Goal: Share content

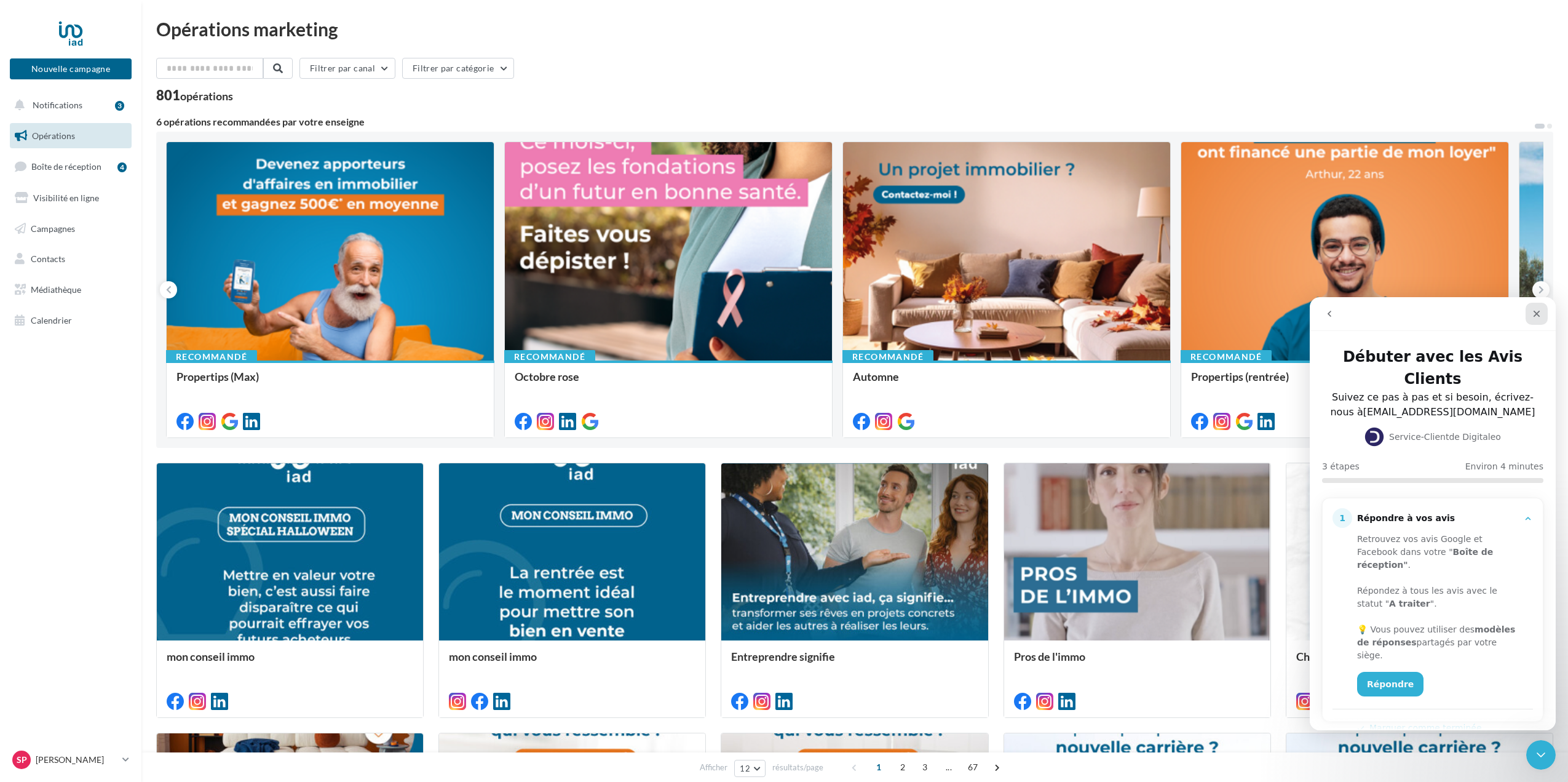
click at [1540, 309] on icon "Fermer" at bounding box center [1537, 314] width 10 height 10
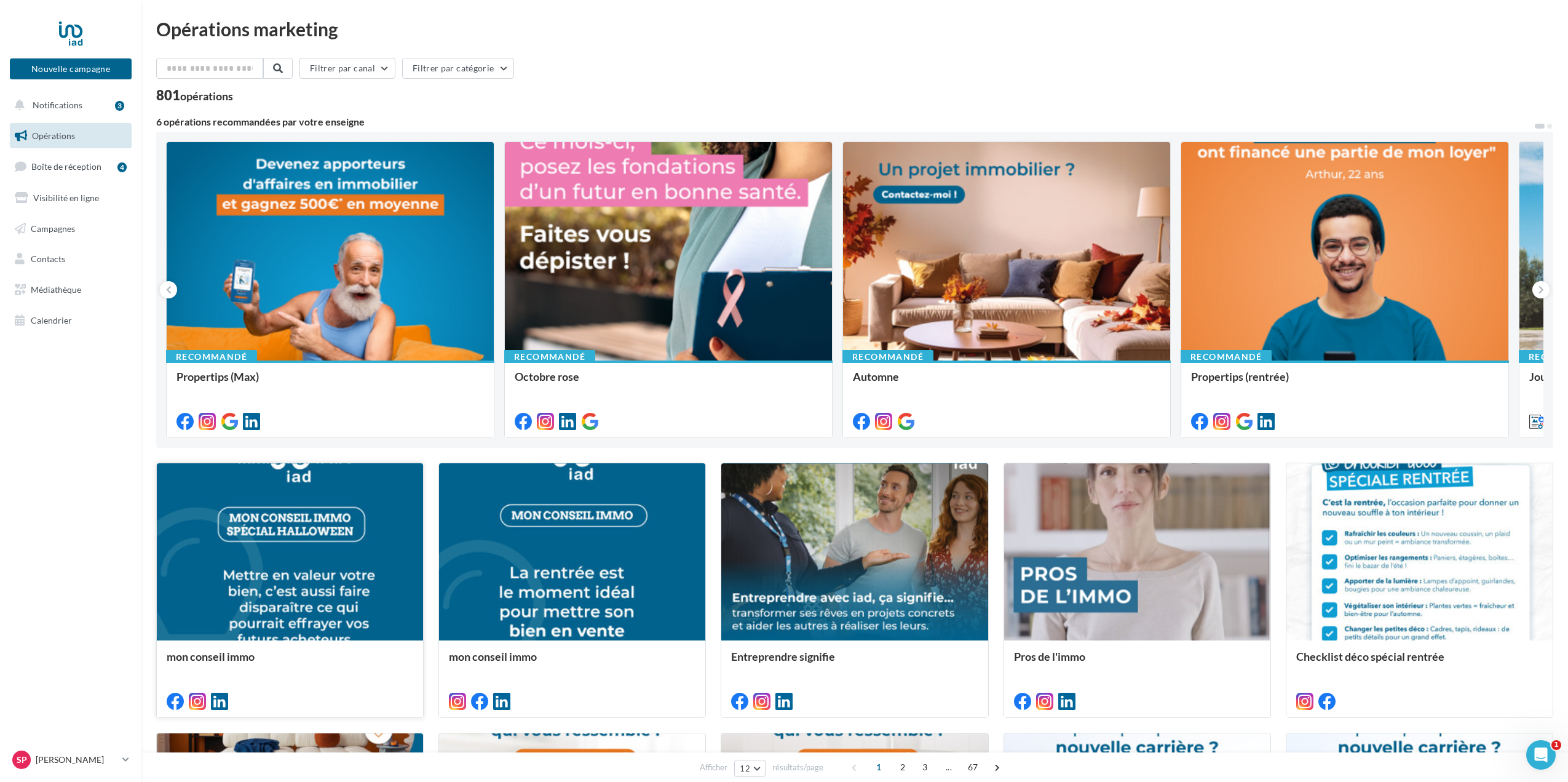
click at [306, 593] on div at bounding box center [290, 553] width 266 height 179
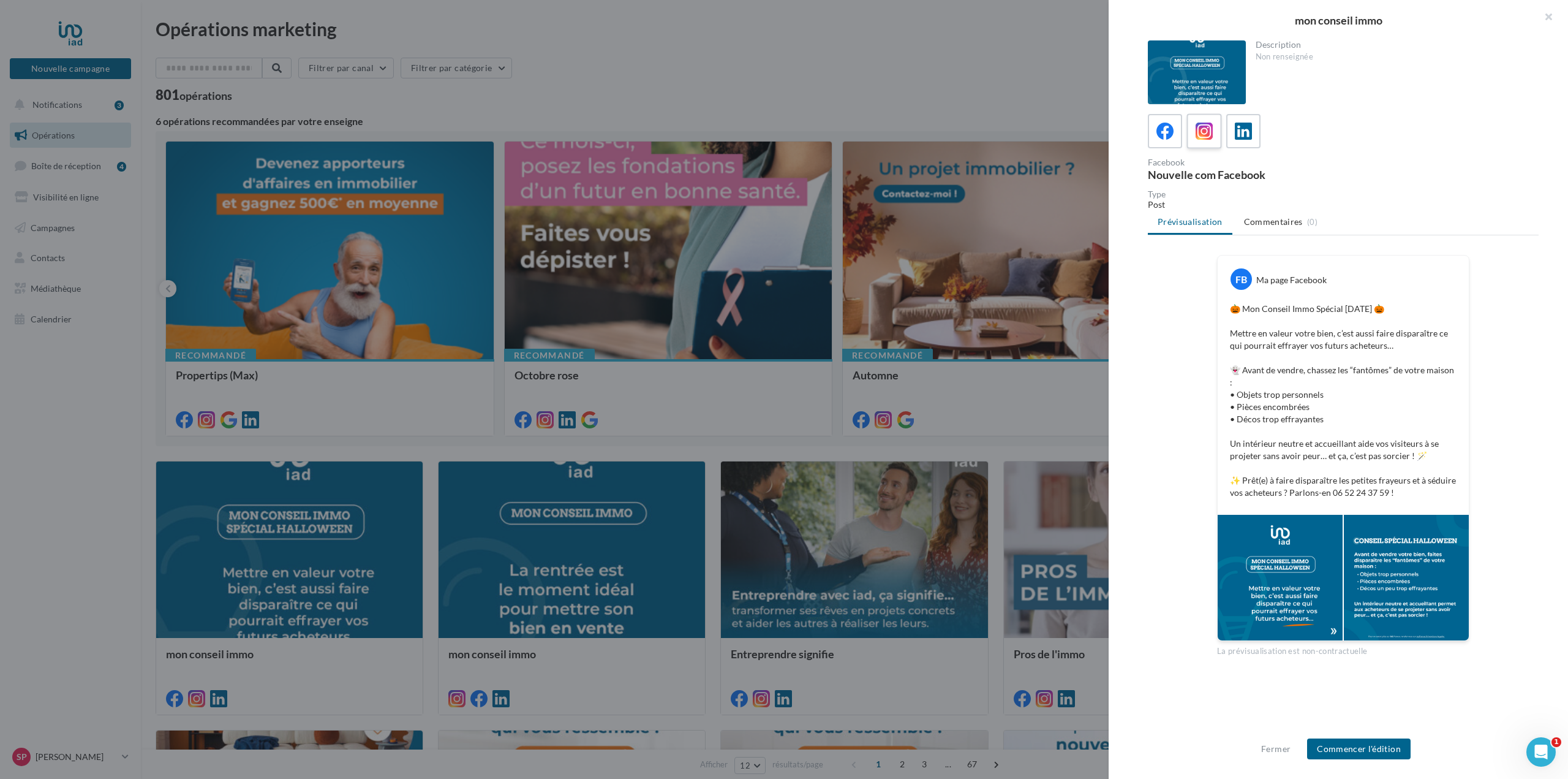
click at [1204, 130] on icon at bounding box center [1204, 131] width 18 height 18
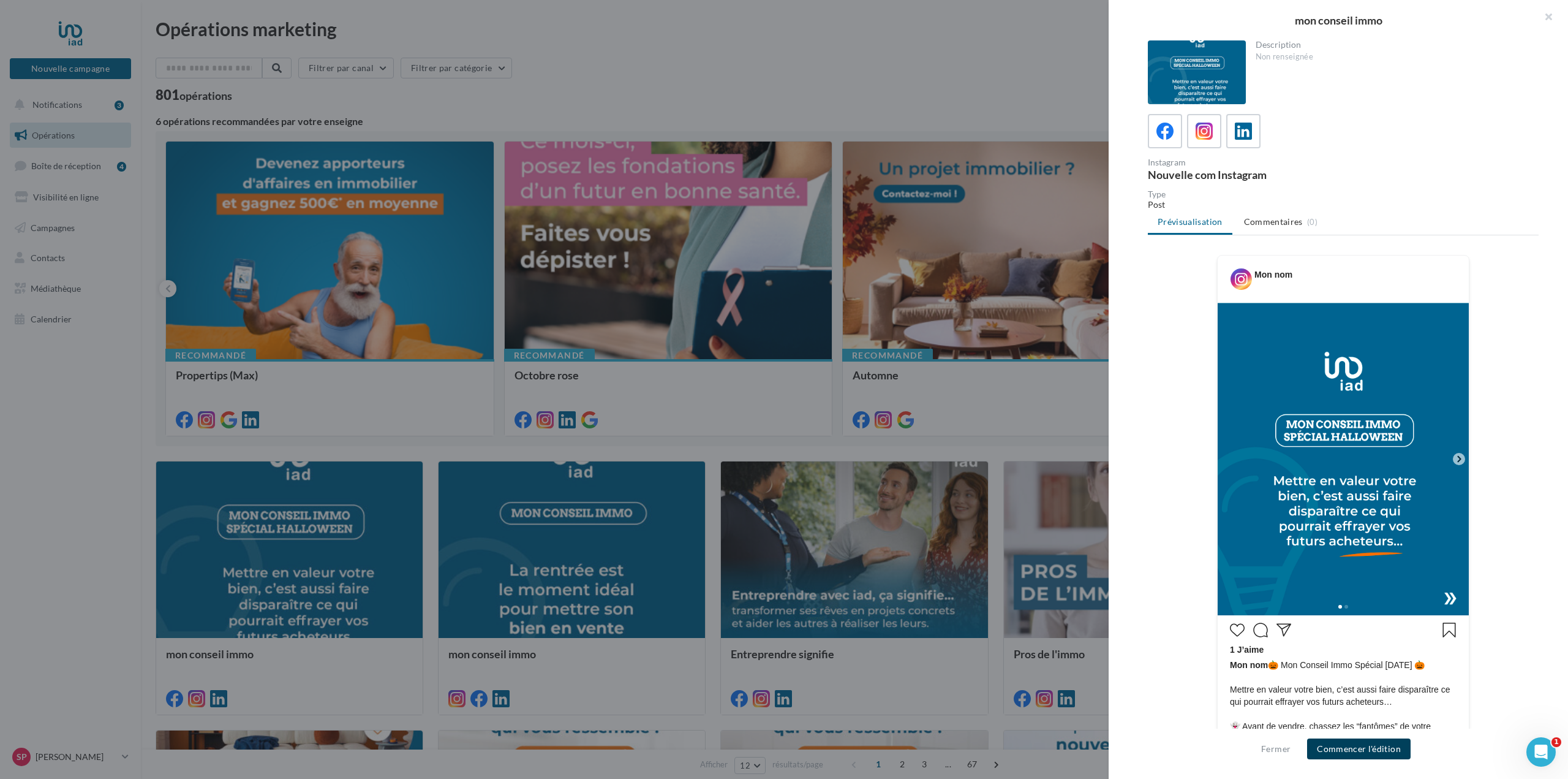
click at [1388, 751] on button "Commencer l'édition" at bounding box center [1358, 749] width 103 height 21
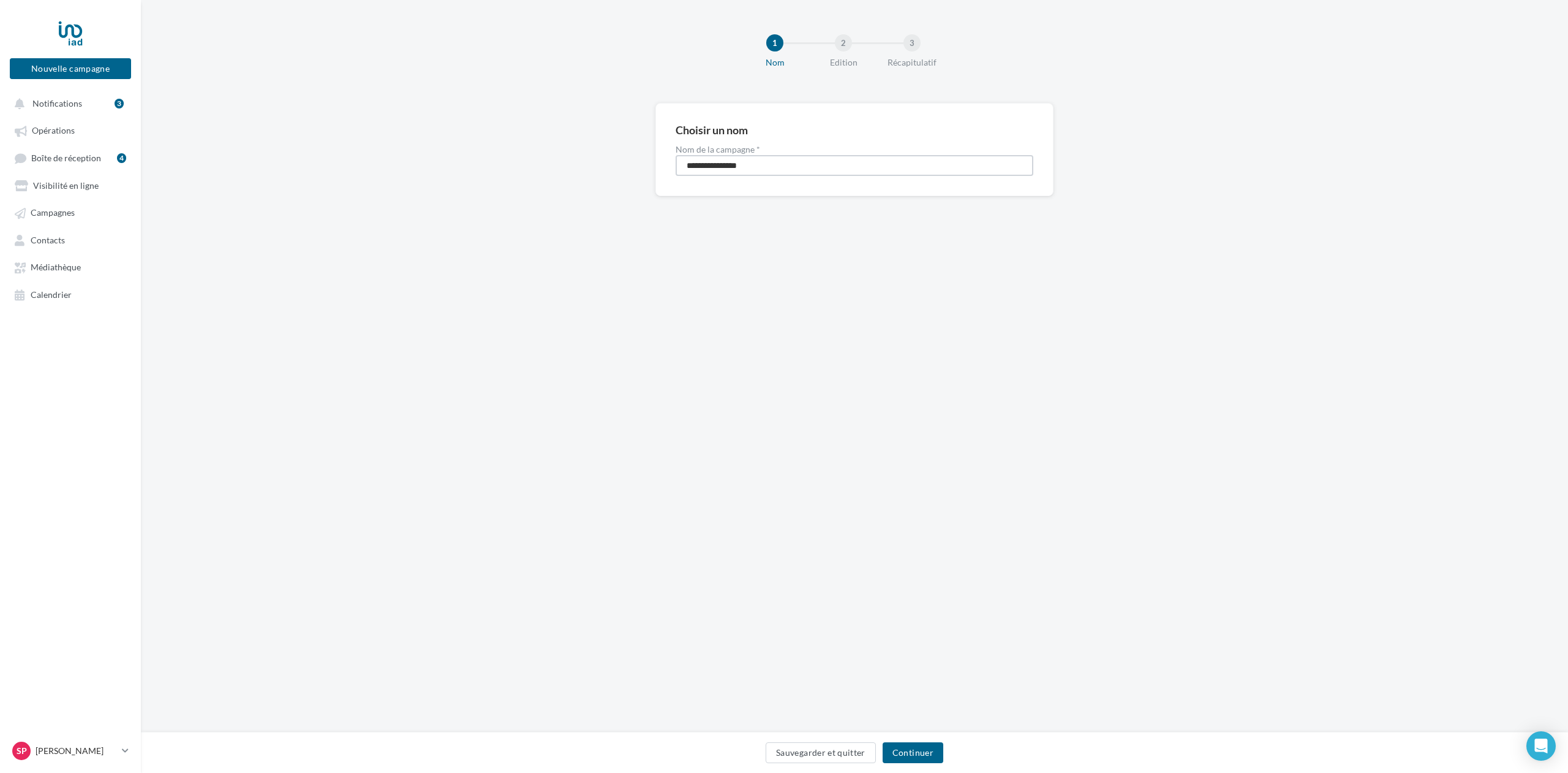
drag, startPoint x: 766, startPoint y: 165, endPoint x: 629, endPoint y: 165, distance: 137.0
click at [642, 165] on div "**********" at bounding box center [854, 169] width 1427 height 132
type input "*********"
click at [907, 748] on button "Continuer" at bounding box center [913, 753] width 61 height 21
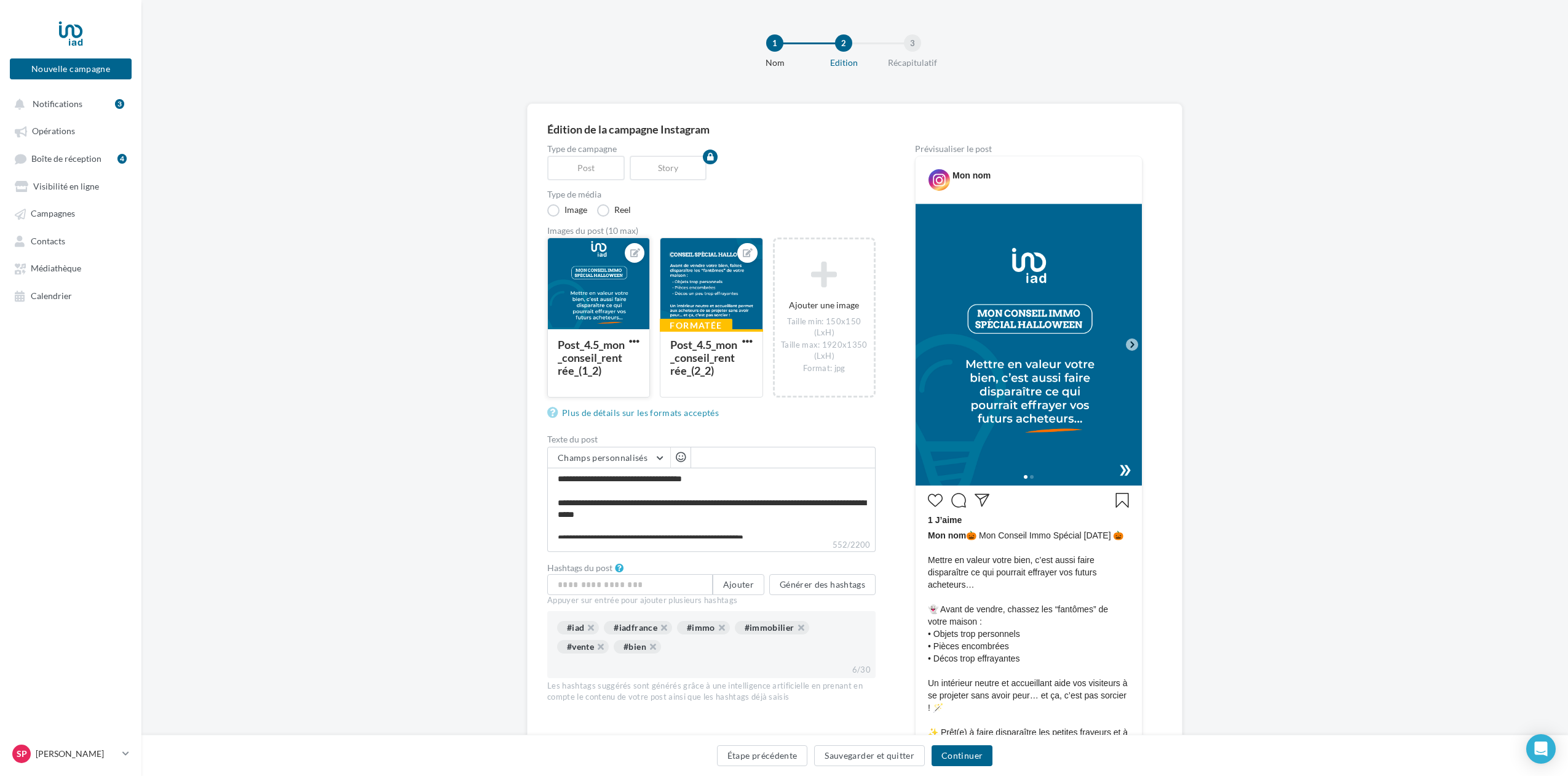
click at [602, 304] on div at bounding box center [598, 284] width 101 height 93
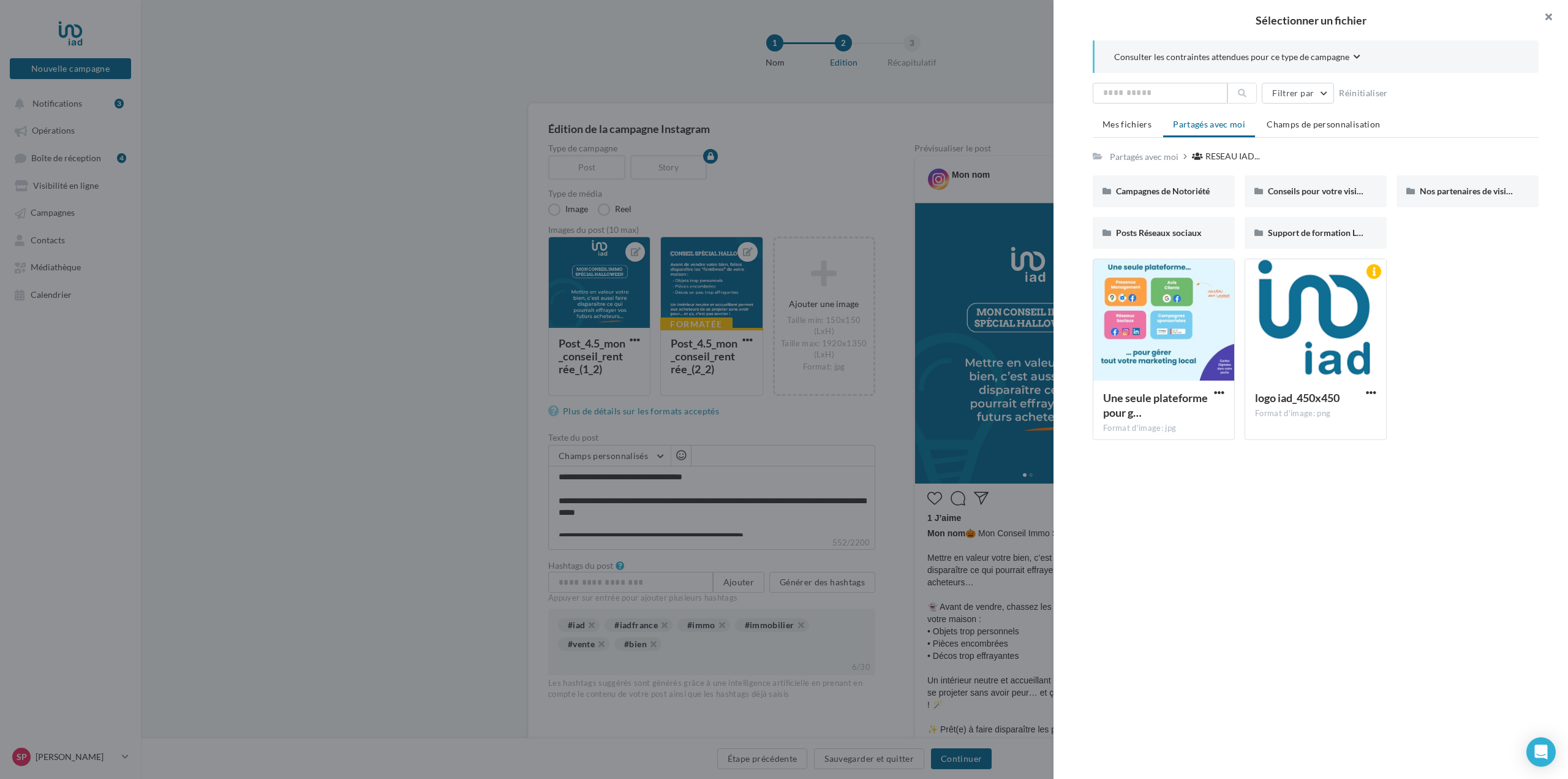
click at [1549, 19] on button "button" at bounding box center [1543, 18] width 49 height 37
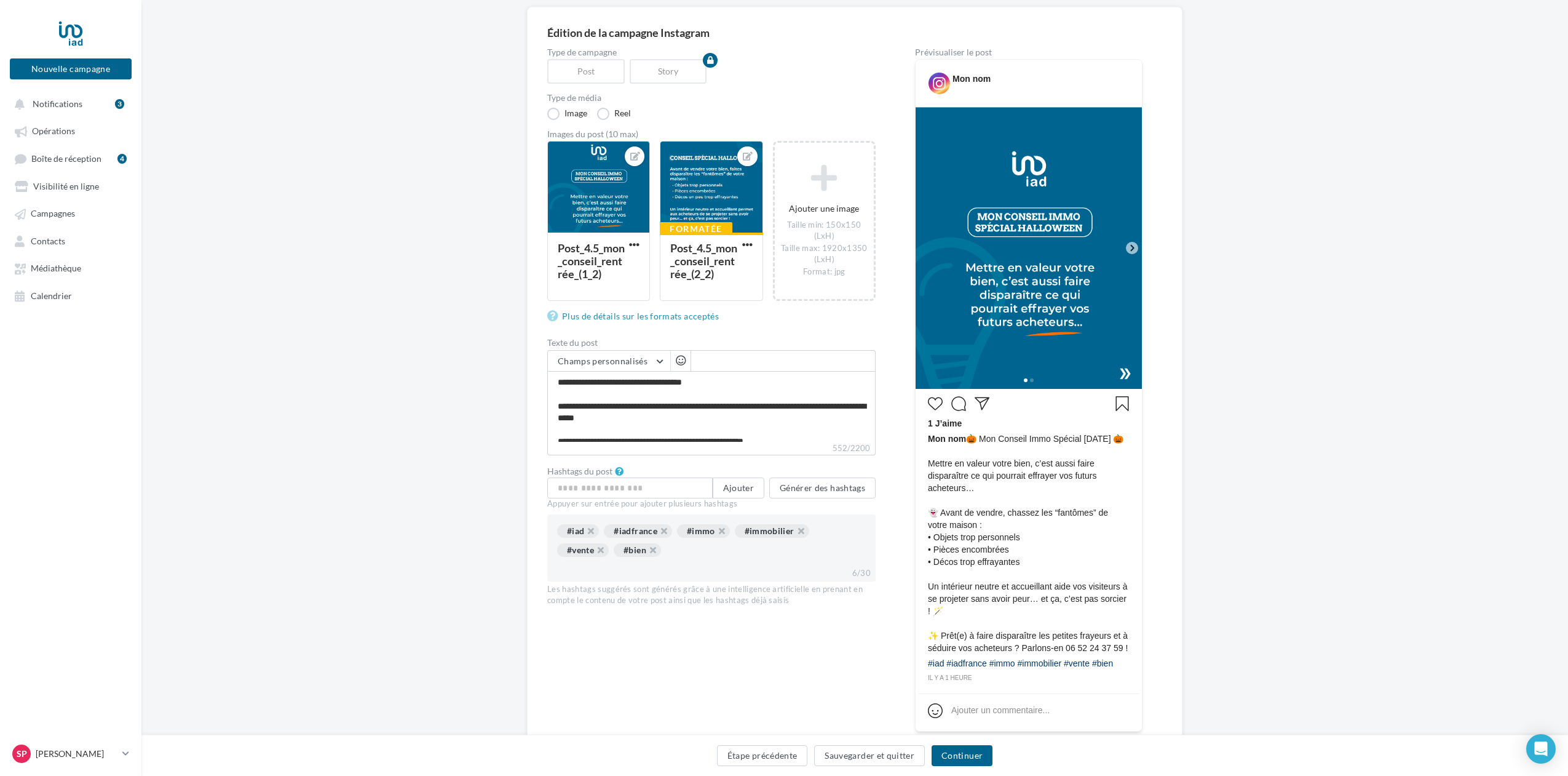
scroll to position [123, 0]
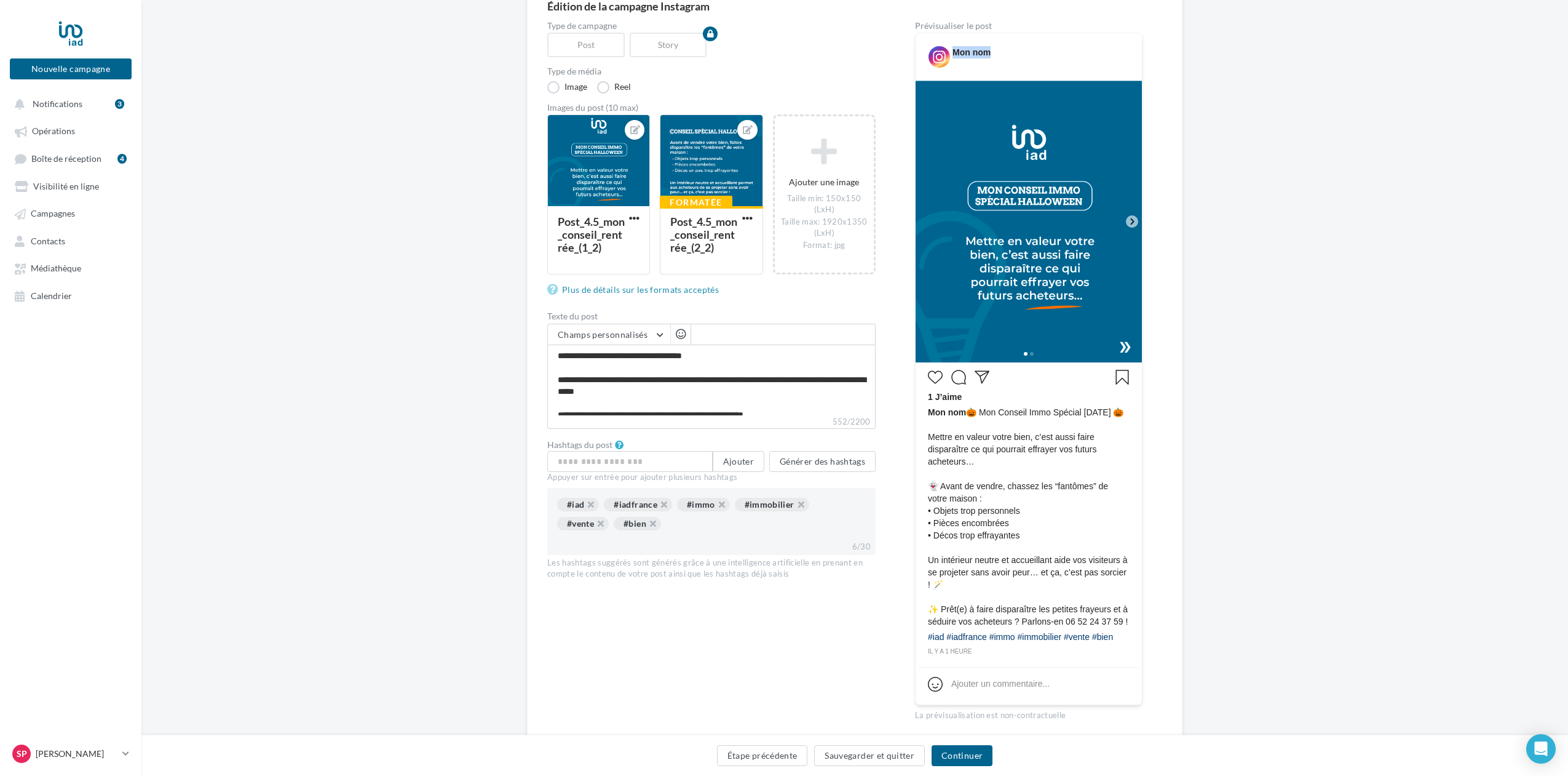
drag, startPoint x: 999, startPoint y: 55, endPoint x: 951, endPoint y: 55, distance: 48.0
click at [951, 55] on div "Mon nom" at bounding box center [1028, 52] width 220 height 32
click at [742, 463] on button "Ajouter" at bounding box center [738, 462] width 52 height 21
click at [797, 466] on button "Générer des hashtags" at bounding box center [822, 462] width 106 height 21
click at [573, 504] on div "#iad" at bounding box center [578, 504] width 42 height 14
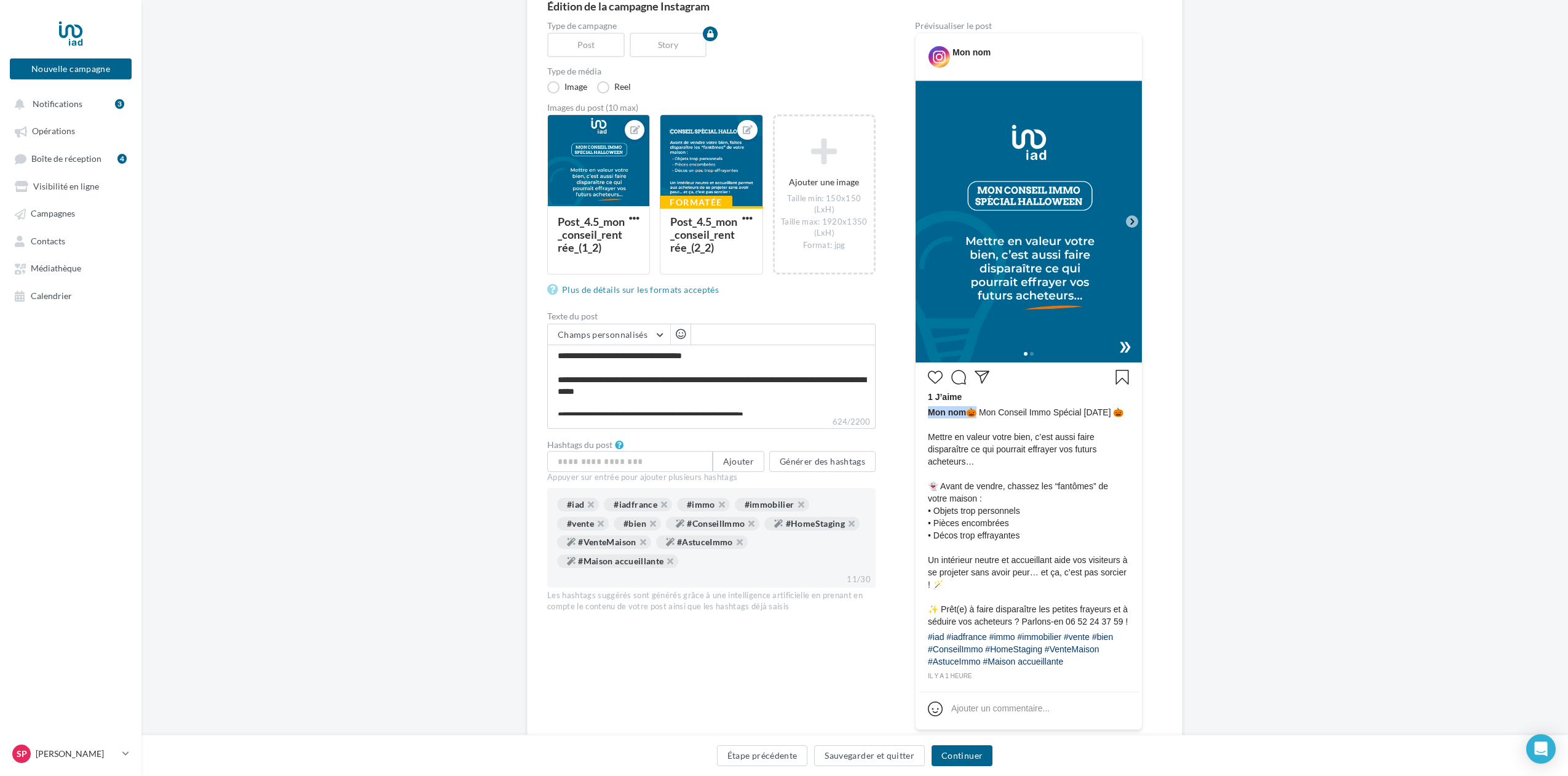
drag, startPoint x: 929, startPoint y: 413, endPoint x: 971, endPoint y: 414, distance: 42.0
click at [971, 414] on span "Mon nom 🎃 Mon Conseil Immo Spécial [DATE] 🎃 Mettre en valeur votre bien, c’est …" at bounding box center [1028, 517] width 202 height 221
click at [1022, 499] on span "Mon nom 🎃 Mon Conseil Immo Spécial [DATE] 🎃 Mettre en valeur votre bien, c’est …" at bounding box center [1028, 517] width 202 height 221
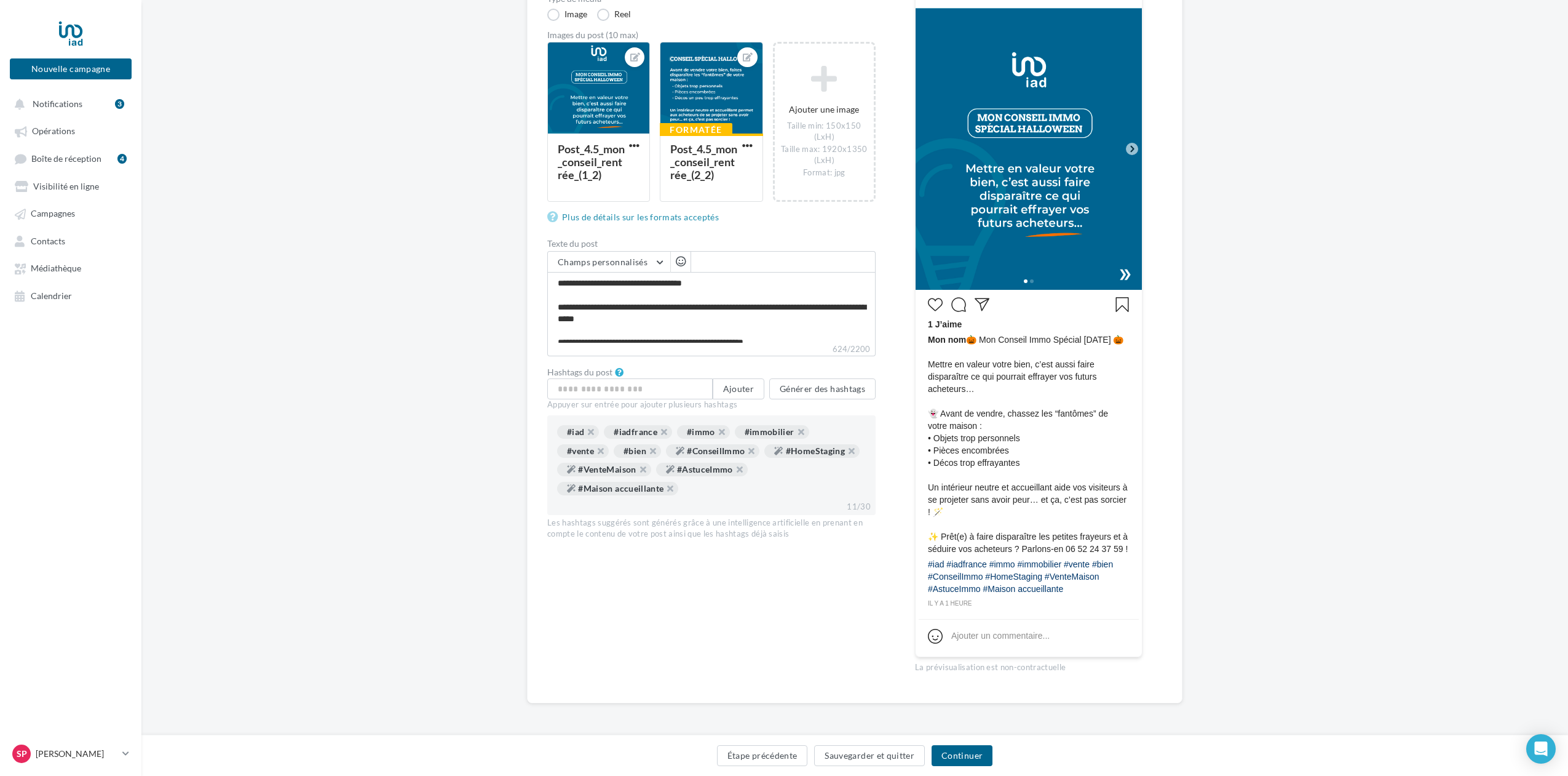
scroll to position [208, 0]
click at [973, 757] on button "Continuer" at bounding box center [962, 755] width 61 height 21
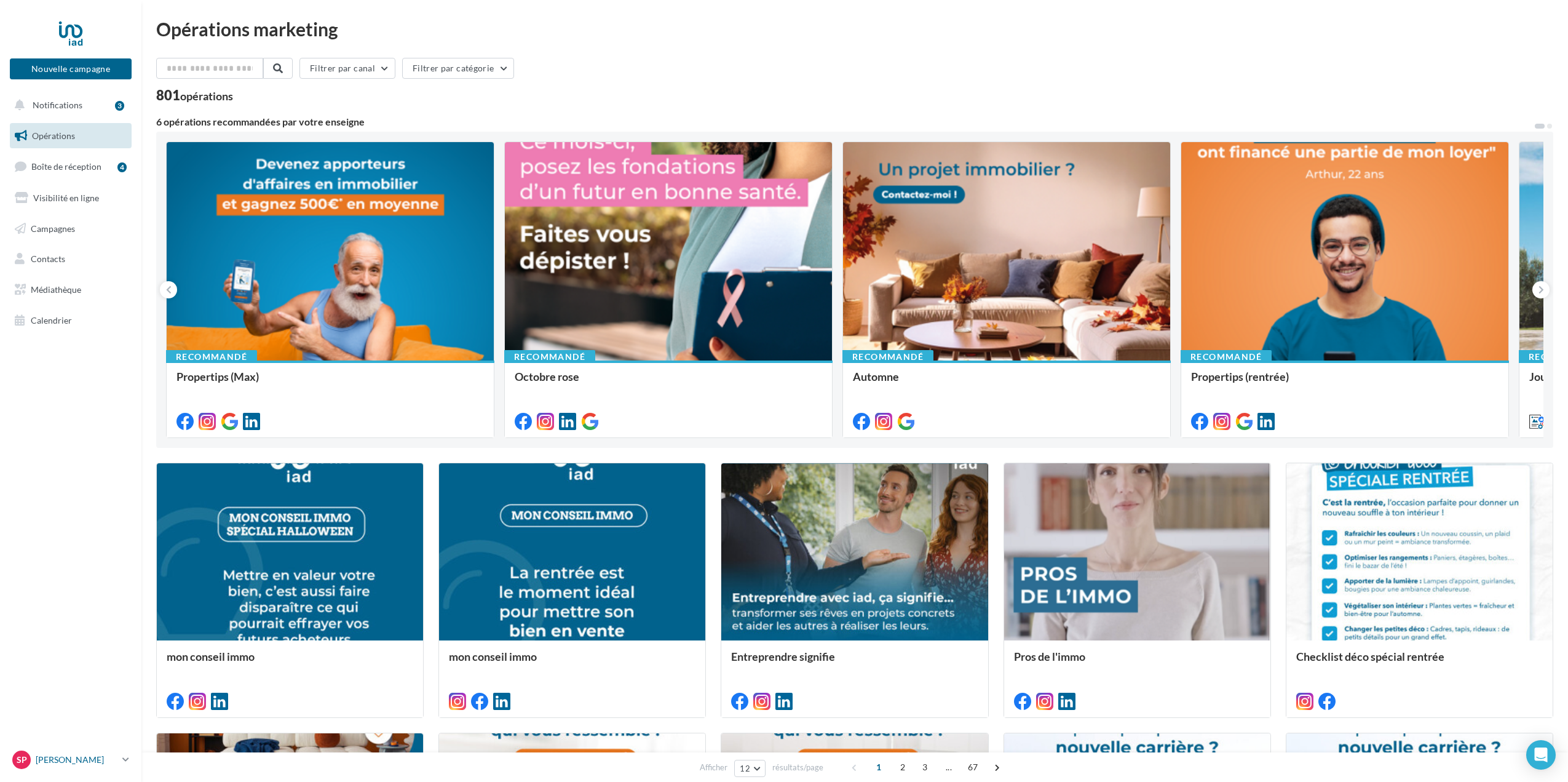
click at [113, 758] on p "[PERSON_NAME]" at bounding box center [76, 760] width 82 height 12
click at [86, 726] on div "Déconnexion" at bounding box center [102, 729] width 183 height 28
